Goal: Communication & Community: Ask a question

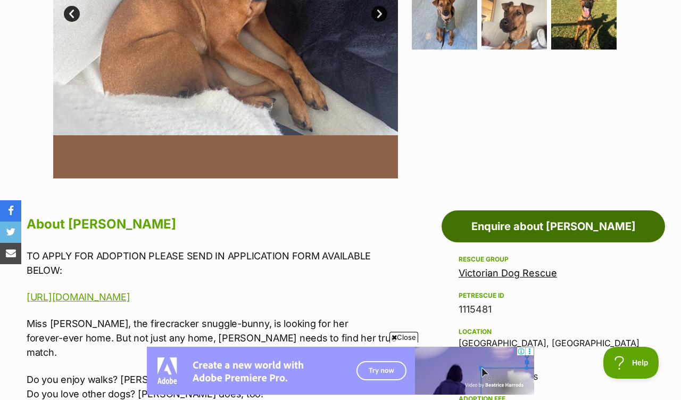
scroll to position [425, 0]
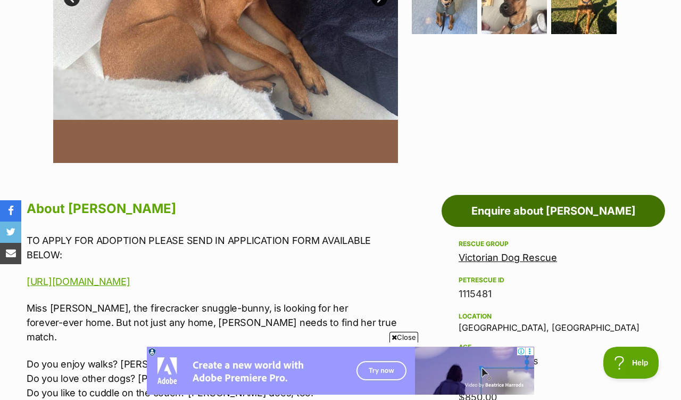
click at [533, 195] on link "Enquire about Missy Peggotty" at bounding box center [553, 211] width 223 height 32
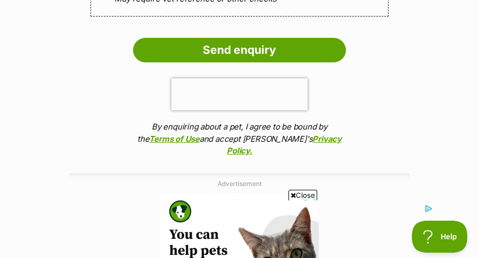
scroll to position [1265, 0]
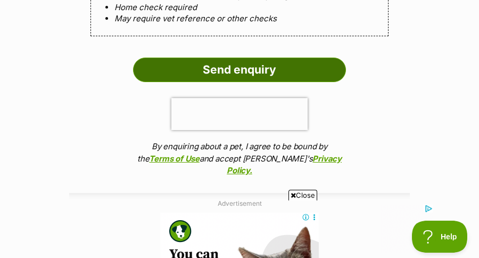
click at [204, 57] on input "Send enquiry" at bounding box center [239, 69] width 213 height 24
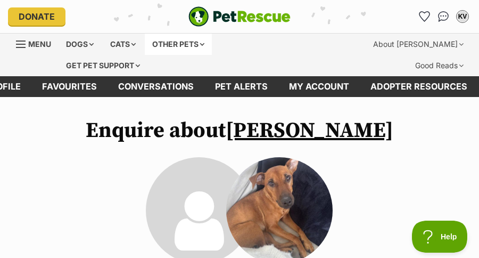
scroll to position [0, 0]
click at [87, 43] on div "Dogs" at bounding box center [80, 44] width 43 height 21
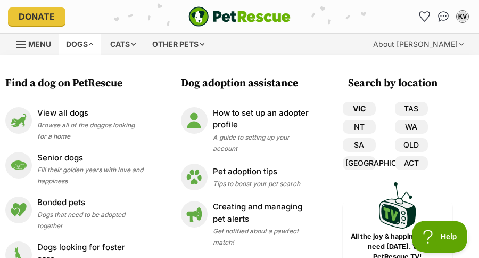
click at [367, 112] on link "VIC" at bounding box center [359, 109] width 33 height 14
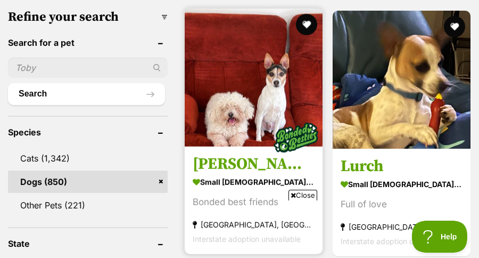
scroll to position [409, 0]
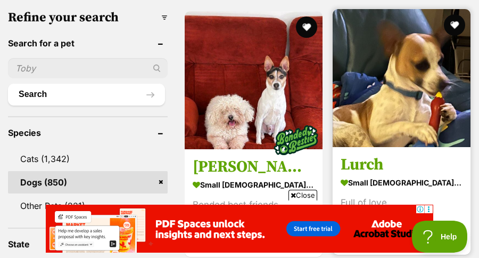
click at [427, 97] on img at bounding box center [402, 78] width 138 height 138
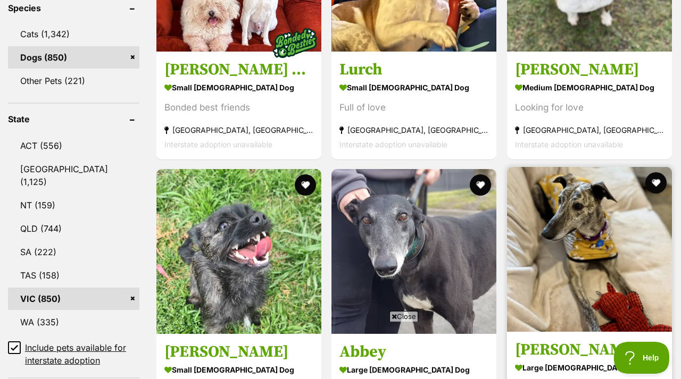
scroll to position [0, 0]
click at [478, 208] on img at bounding box center [589, 249] width 165 height 165
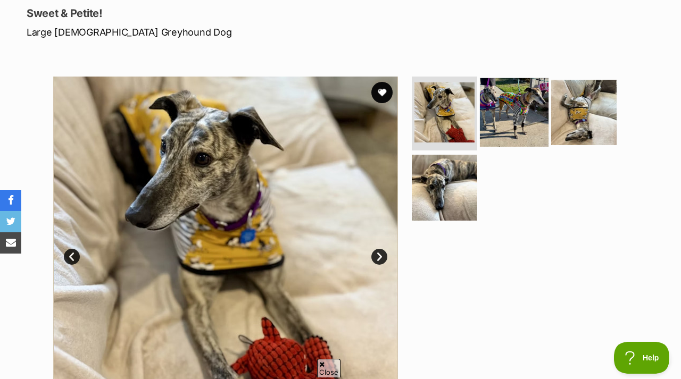
click at [532, 88] on img at bounding box center [514, 112] width 69 height 69
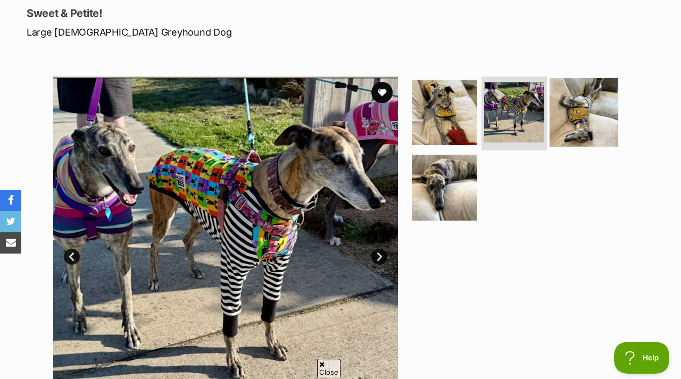
click at [560, 95] on img at bounding box center [584, 112] width 69 height 69
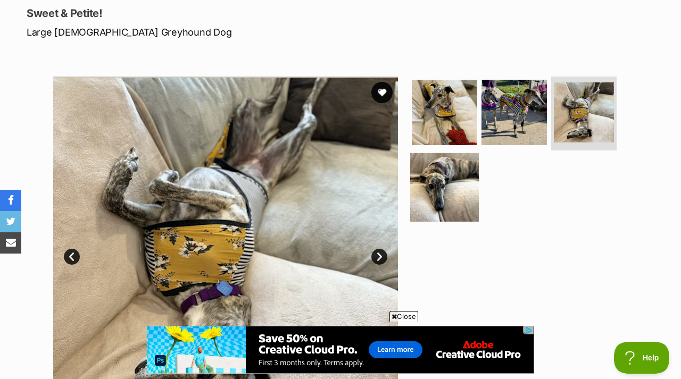
click at [462, 171] on img at bounding box center [444, 187] width 69 height 69
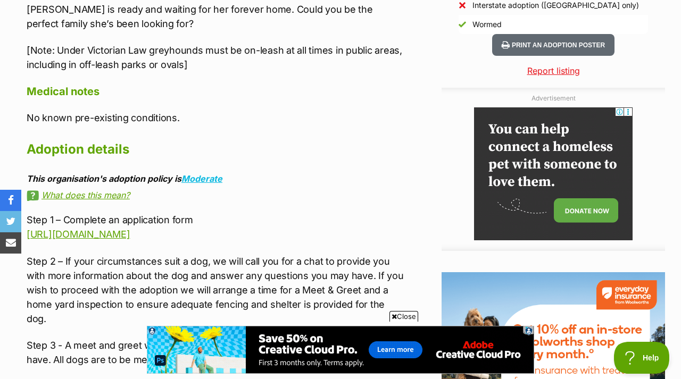
scroll to position [1060, 0]
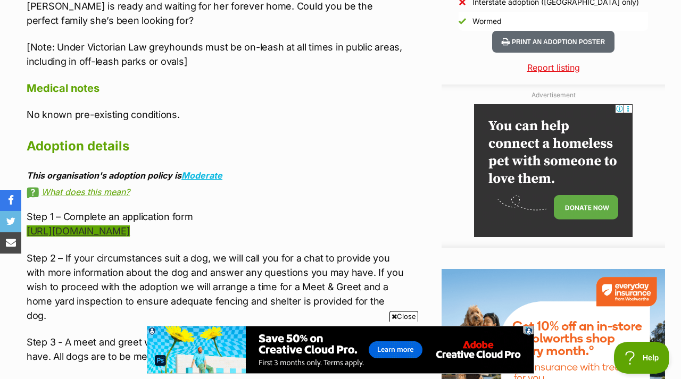
click at [112, 226] on link "[URL][DOMAIN_NAME]" at bounding box center [78, 231] width 103 height 11
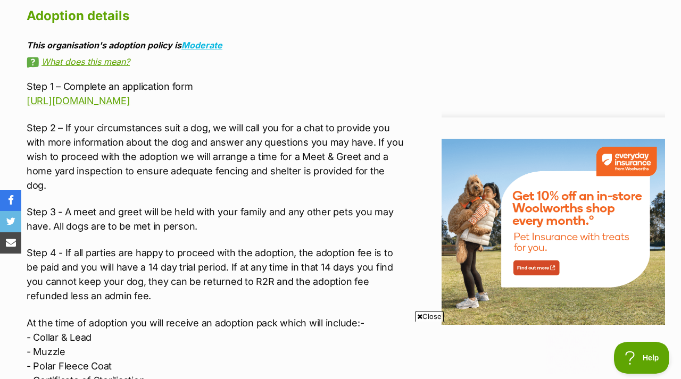
scroll to position [0, 0]
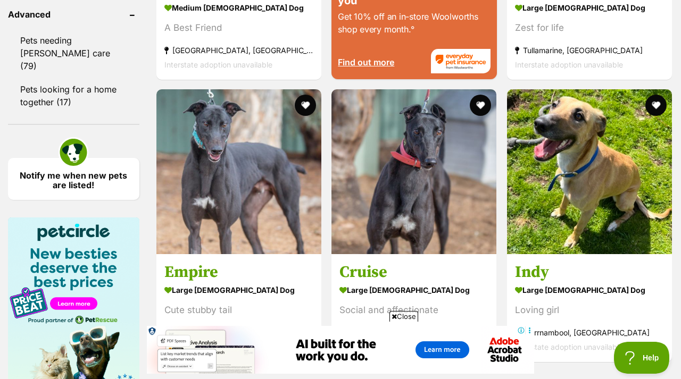
scroll to position [1518, 0]
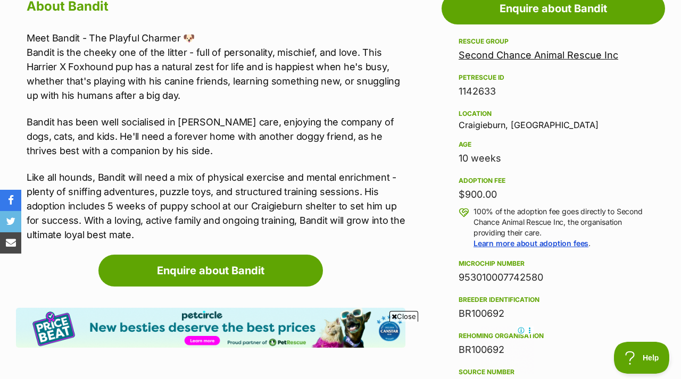
scroll to position [616, 0]
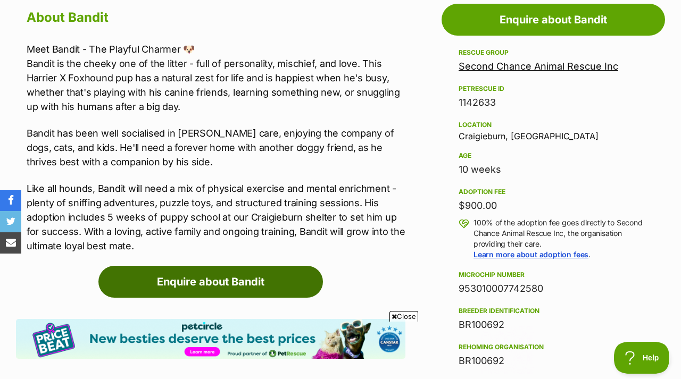
click at [229, 266] on link "Enquire about Bandit" at bounding box center [210, 282] width 225 height 32
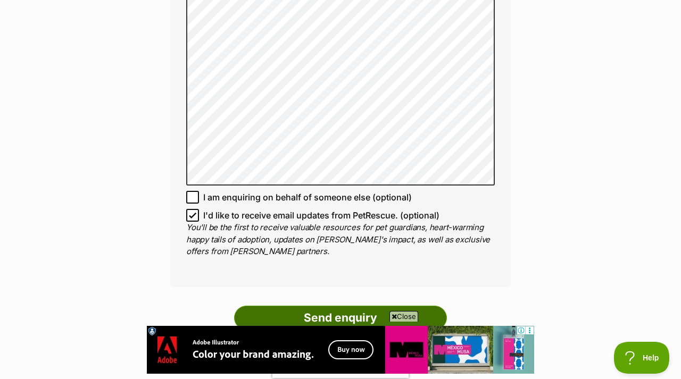
click at [347, 306] on input "Send enquiry" at bounding box center [340, 318] width 213 height 24
